Goal: Find specific page/section

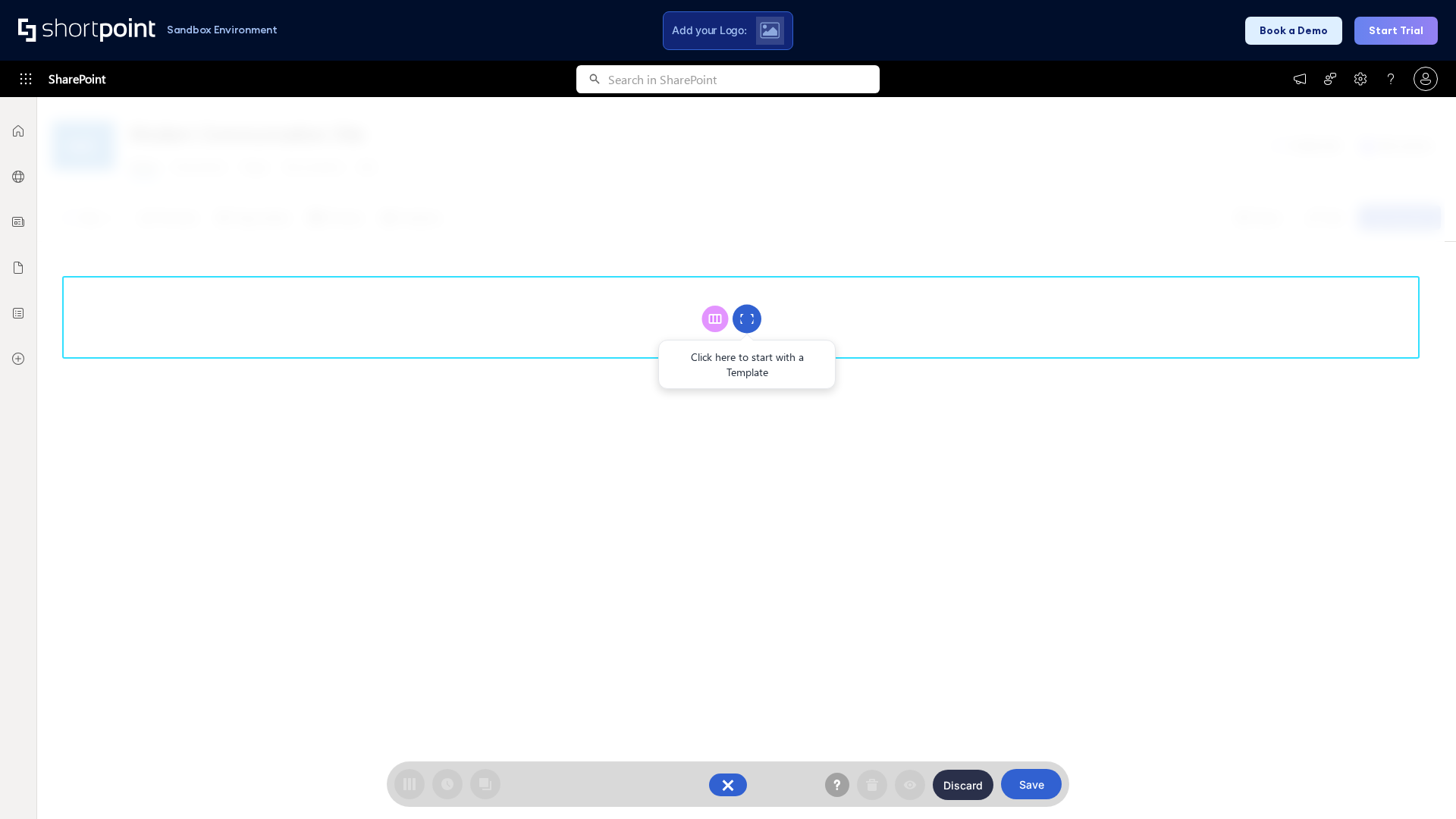
click at [747, 319] on circle at bounding box center [746, 319] width 29 height 29
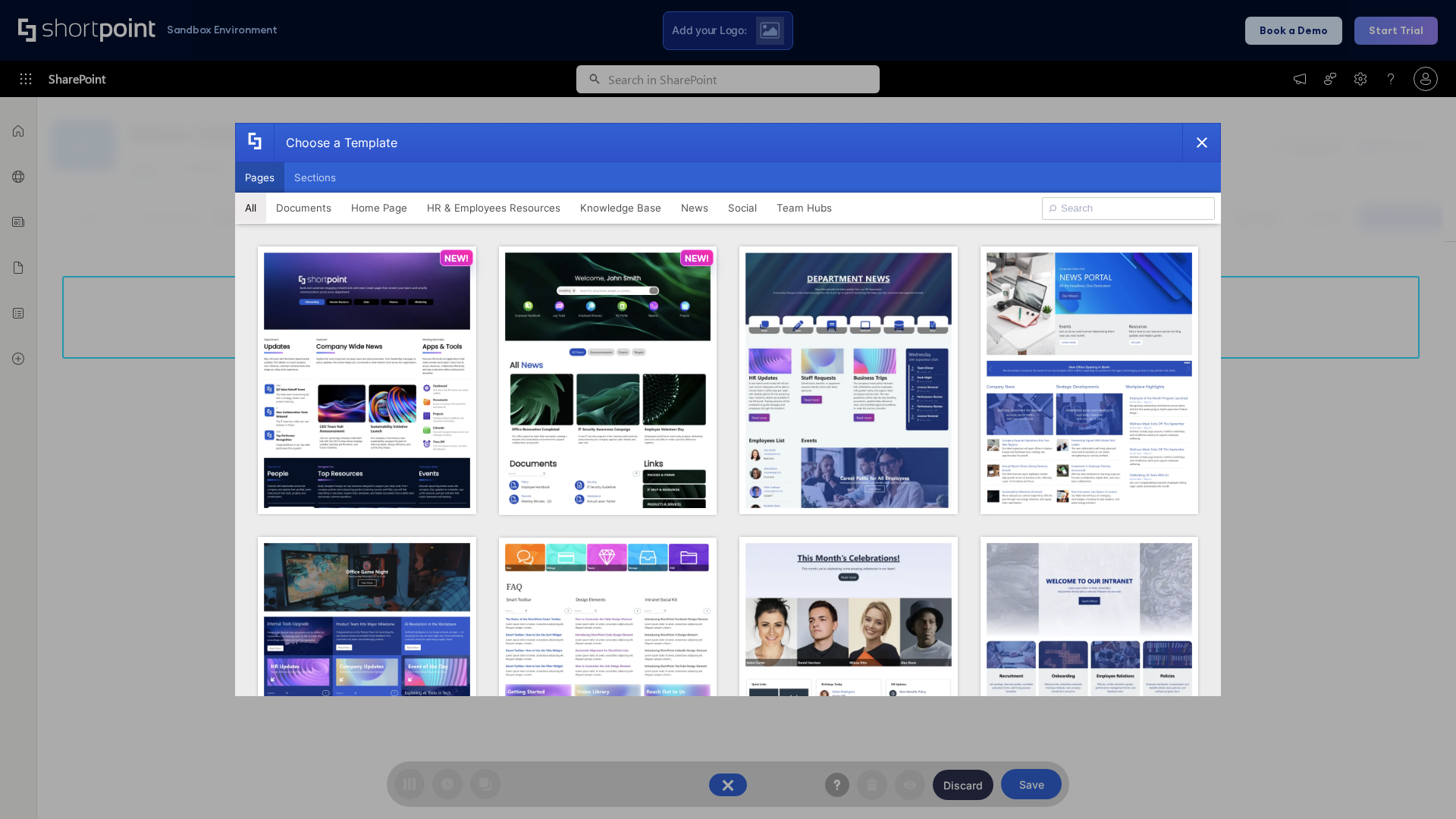
click at [259, 177] on button "Pages" at bounding box center [260, 177] width 50 height 31
type input "News Portal 5"
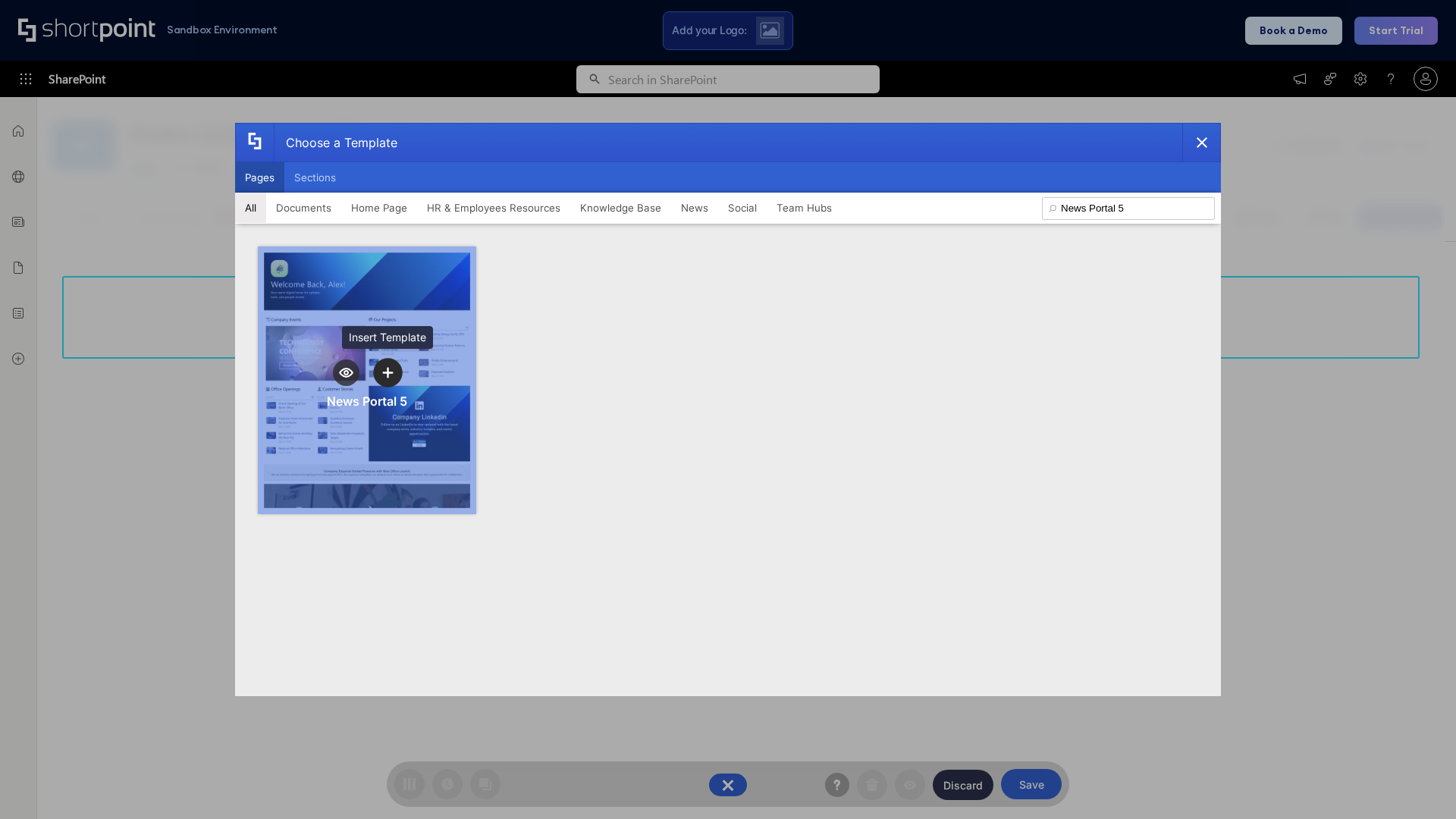
click at [388, 373] on icon "template selector" at bounding box center [387, 372] width 11 height 11
